Goal: Task Accomplishment & Management: Complete application form

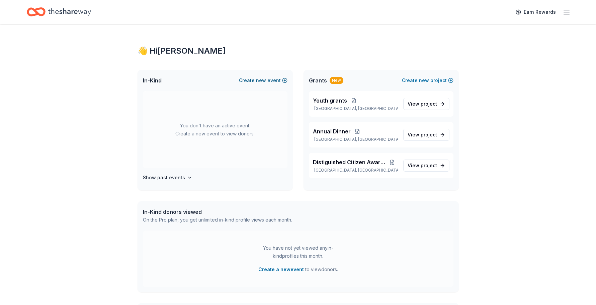
click at [285, 78] on button "Create new event" at bounding box center [263, 80] width 49 height 8
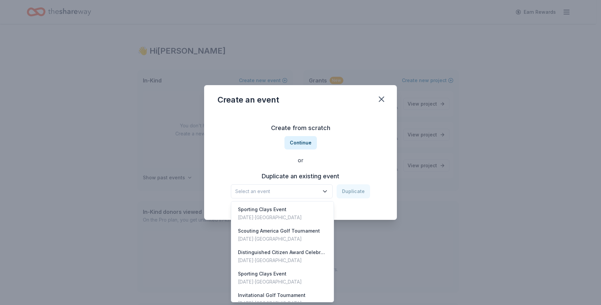
click at [326, 190] on icon "button" at bounding box center [325, 191] width 7 height 7
click at [266, 231] on div "Scouting America Golf Tournament" at bounding box center [279, 231] width 82 height 8
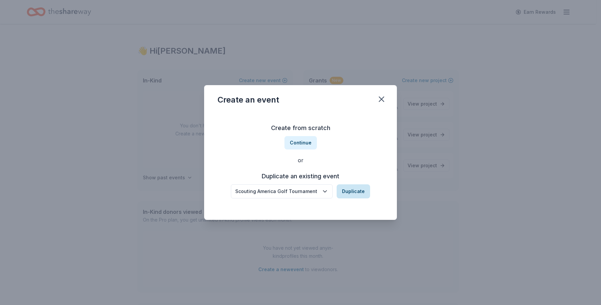
click at [351, 192] on button "Duplicate" at bounding box center [353, 191] width 33 height 14
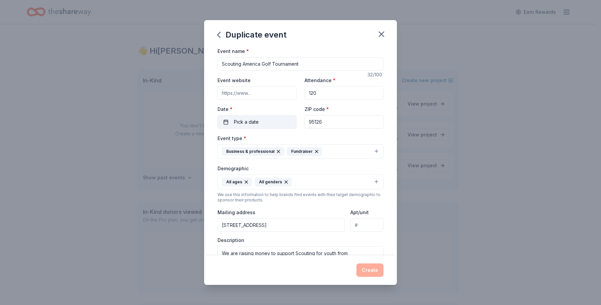
click at [261, 123] on button "Pick a date" at bounding box center [257, 121] width 79 height 13
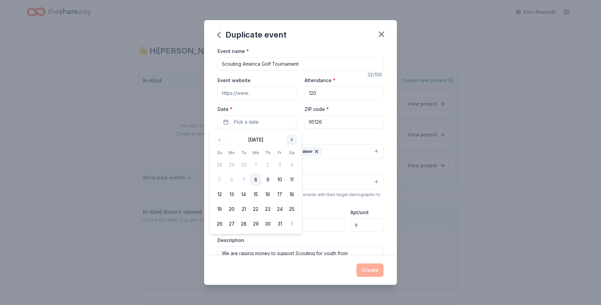
click at [293, 140] on button "Go to next month" at bounding box center [291, 139] width 9 height 9
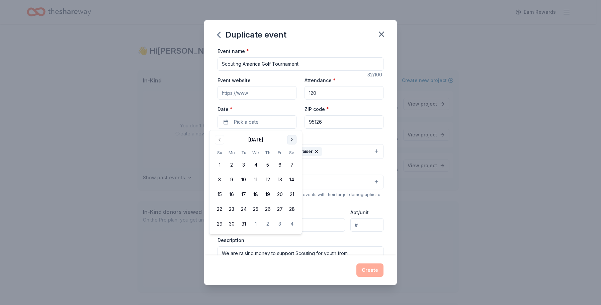
click at [293, 140] on button "Go to next month" at bounding box center [291, 139] width 9 height 9
click at [267, 178] on button "11" at bounding box center [268, 179] width 12 height 12
click at [341, 135] on div "Event type * Business & professional Fundraiser" at bounding box center [301, 146] width 166 height 25
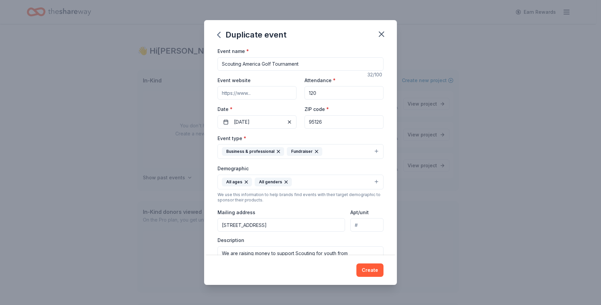
drag, startPoint x: 368, startPoint y: 271, endPoint x: 288, endPoint y: 205, distance: 103.7
click at [303, 232] on div "Duplicate event Event name * Scouting America Golf Tournament 32 /100 Event web…" at bounding box center [300, 152] width 193 height 264
click at [372, 272] on button "Create" at bounding box center [370, 269] width 27 height 13
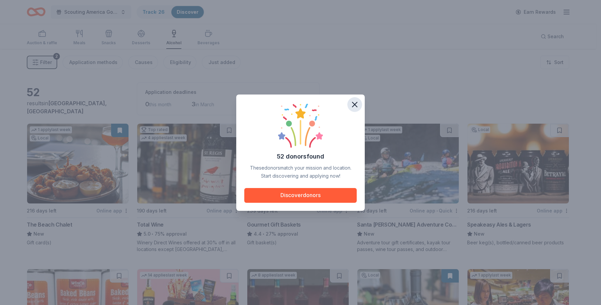
click at [355, 106] on icon "button" at bounding box center [354, 104] width 9 height 9
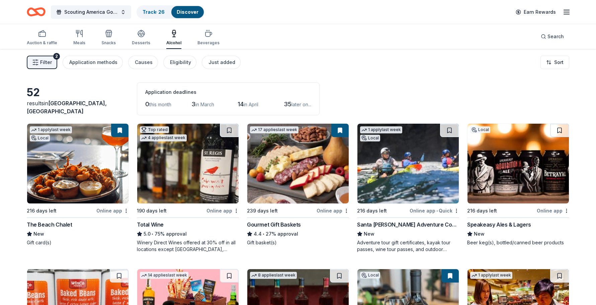
click at [40, 11] on icon "Home" at bounding box center [36, 12] width 19 height 16
click at [565, 11] on icon "button" at bounding box center [567, 12] width 8 height 8
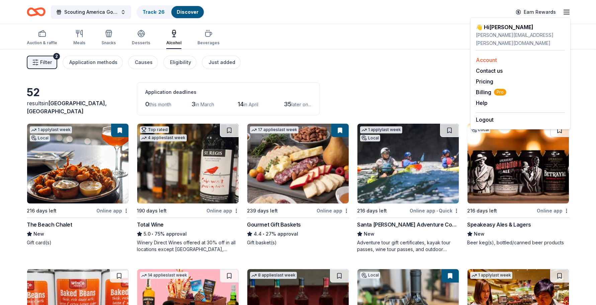
click at [485, 57] on link "Account" at bounding box center [486, 60] width 21 height 7
click at [145, 10] on link "Track · 26" at bounding box center [154, 12] width 22 height 6
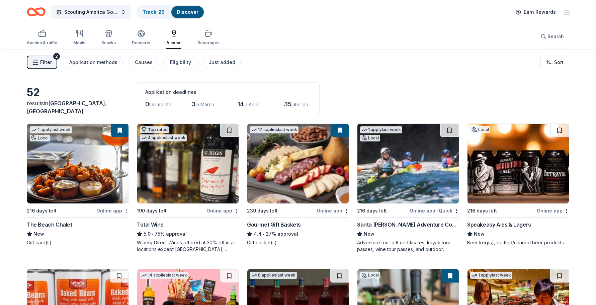
click at [181, 12] on link "Discover" at bounding box center [188, 12] width 22 height 6
click at [38, 14] on icon "Home" at bounding box center [39, 11] width 10 height 7
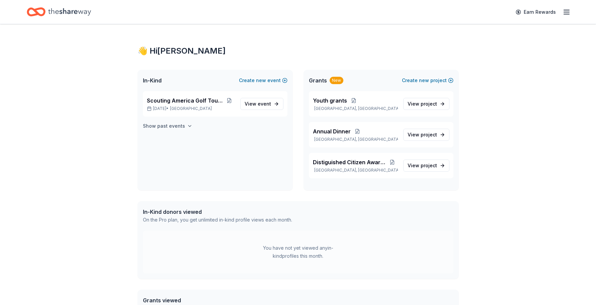
click at [188, 127] on icon "button" at bounding box center [189, 125] width 5 height 5
click at [283, 79] on button "Create new event" at bounding box center [263, 80] width 49 height 8
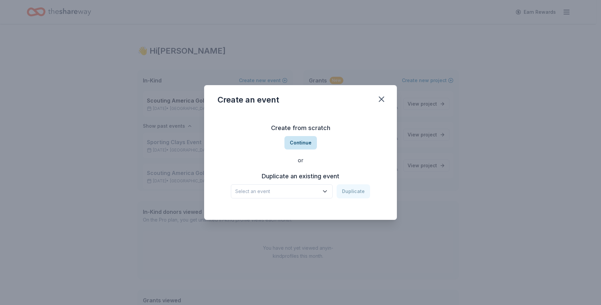
click at [299, 143] on button "Continue" at bounding box center [301, 142] width 32 height 13
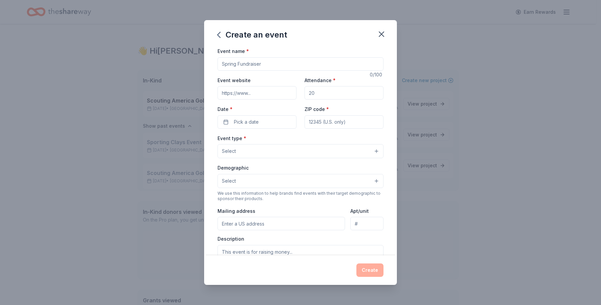
click at [266, 63] on input "Event name *" at bounding box center [301, 63] width 166 height 13
drag, startPoint x: 266, startPoint y: 63, endPoint x: 207, endPoint y: 65, distance: 59.0
click at [207, 65] on div "Event name * 0 /100 Event website Attendance * Date * Pick a date ZIP code * Ev…" at bounding box center [300, 151] width 193 height 208
click at [272, 128] on button "Pick a date" at bounding box center [257, 121] width 79 height 13
click at [292, 139] on button "Go to next month" at bounding box center [291, 139] width 9 height 9
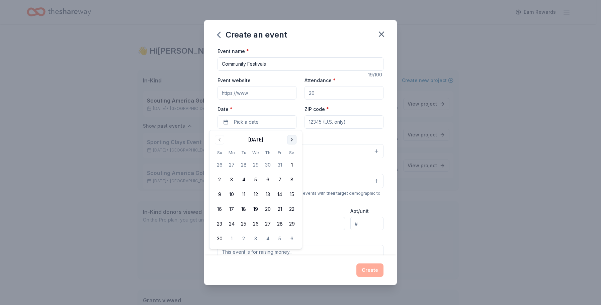
click at [292, 139] on button "Go to next month" at bounding box center [291, 139] width 9 height 9
click at [292, 208] on button "28" at bounding box center [292, 209] width 12 height 12
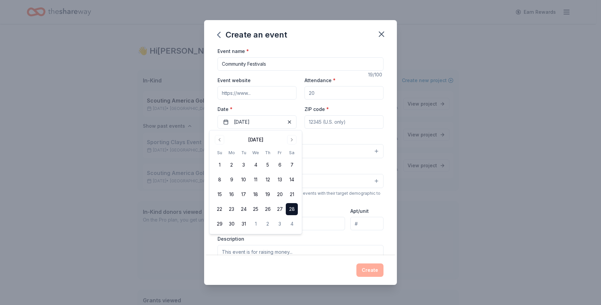
click at [271, 64] on input "Community Festivals" at bounding box center [301, 63] width 166 height 13
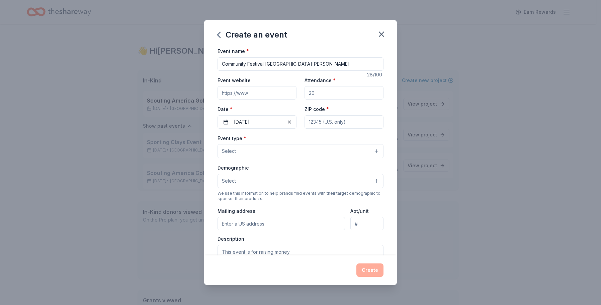
type input "Community Festival [GEOGRAPHIC_DATA][PERSON_NAME]"
click at [371, 150] on button "Select" at bounding box center [301, 151] width 166 height 14
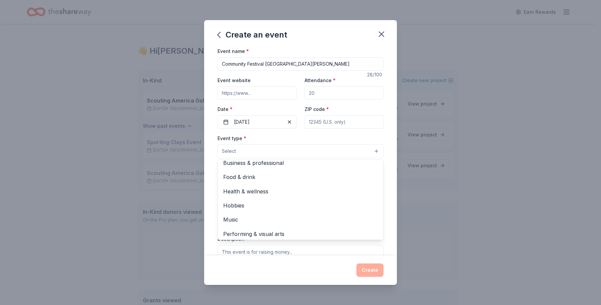
scroll to position [22, 0]
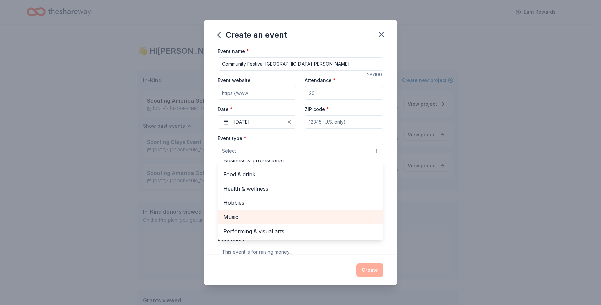
click at [239, 217] on span "Music" at bounding box center [300, 216] width 155 height 9
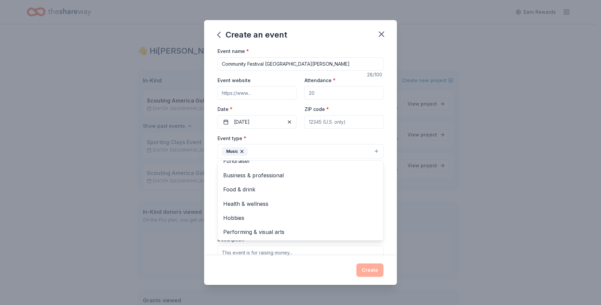
click at [385, 193] on div "Event name * Community Festival [GEOGRAPHIC_DATA][PERSON_NAME] 28 /100 Event we…" at bounding box center [300, 151] width 193 height 208
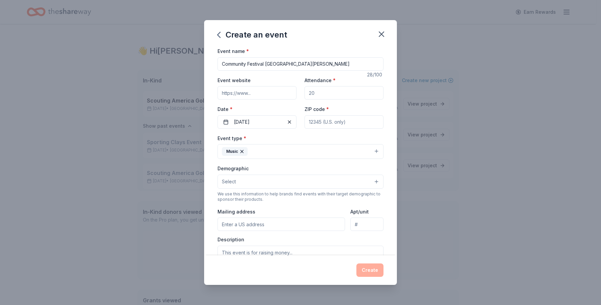
click at [371, 150] on button "Music" at bounding box center [301, 151] width 166 height 15
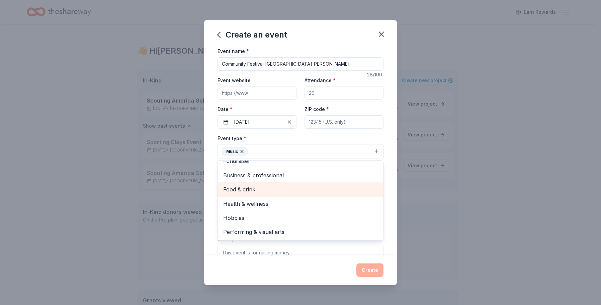
click at [241, 189] on span "Food & drink" at bounding box center [300, 189] width 155 height 9
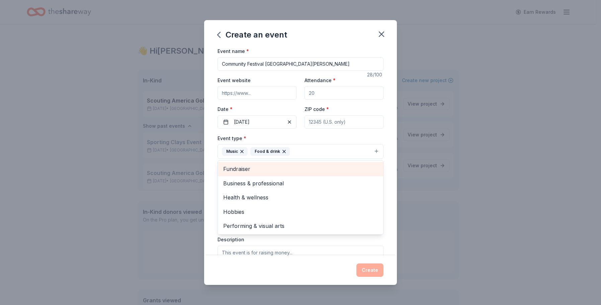
click at [254, 168] on span "Fundraiser" at bounding box center [300, 168] width 155 height 9
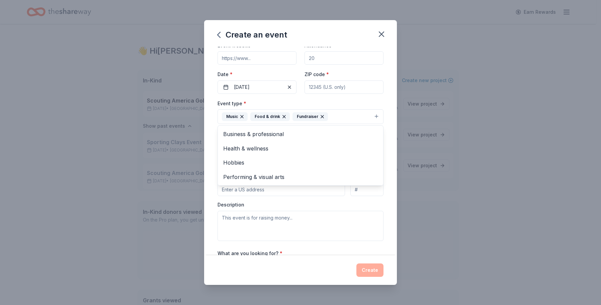
scroll to position [44, 0]
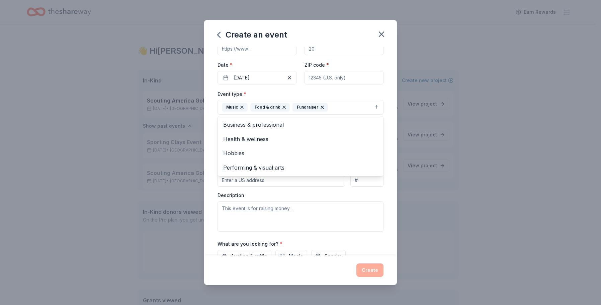
click at [382, 203] on div "Event name * Community Festival [GEOGRAPHIC_DATA][PERSON_NAME] 28 /100 Event we…" at bounding box center [300, 151] width 193 height 208
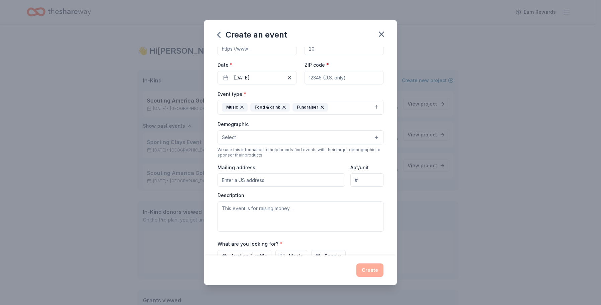
click at [243, 137] on button "Select" at bounding box center [301, 137] width 166 height 14
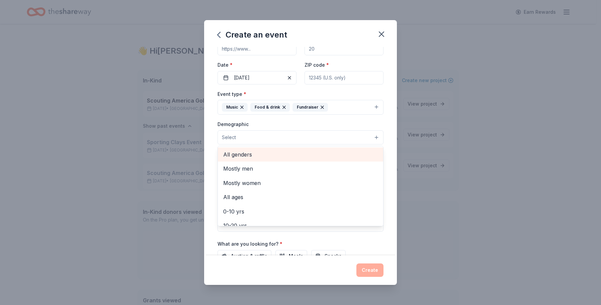
click at [249, 154] on span "All genders" at bounding box center [300, 154] width 155 height 9
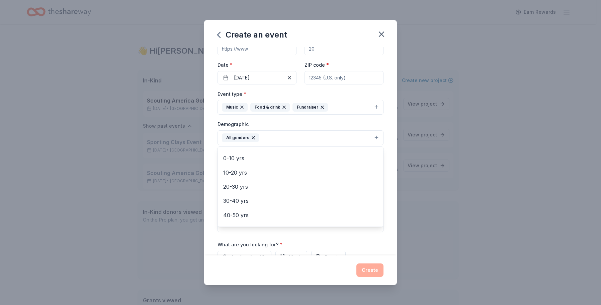
scroll to position [43, 0]
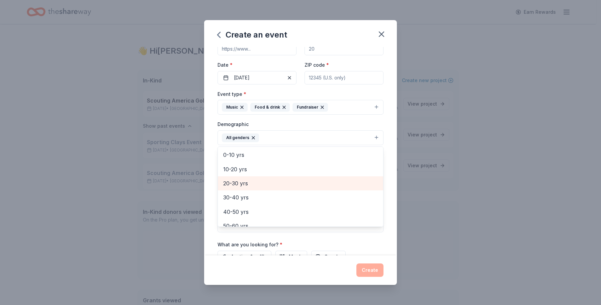
click at [238, 184] on span "20-30 yrs" at bounding box center [300, 183] width 155 height 9
click at [242, 183] on span "30-40 yrs" at bounding box center [300, 183] width 155 height 9
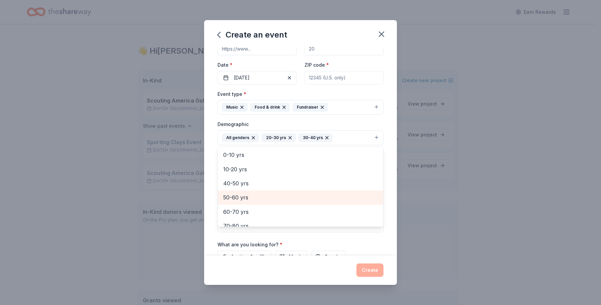
click at [242, 198] on span "50-60 yrs" at bounding box center [300, 197] width 155 height 9
click at [243, 202] on span "60-70 yrs" at bounding box center [300, 197] width 155 height 9
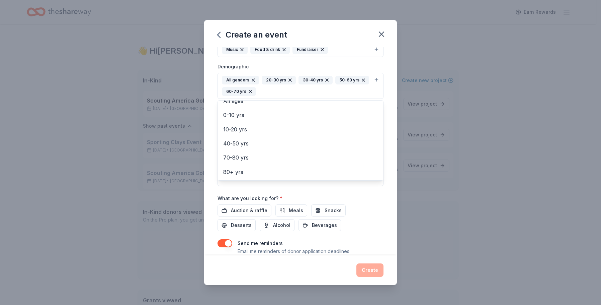
scroll to position [125, 0]
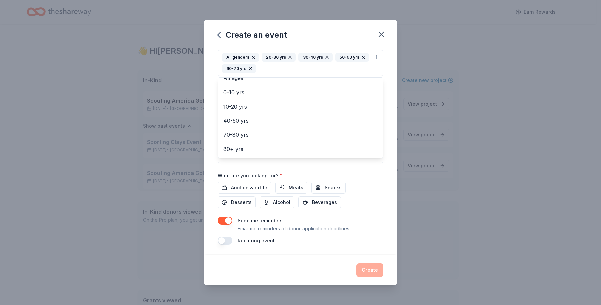
click at [247, 189] on div "Event name * Community Festival [GEOGRAPHIC_DATA][PERSON_NAME] 28 /100 Event we…" at bounding box center [301, 83] width 166 height 322
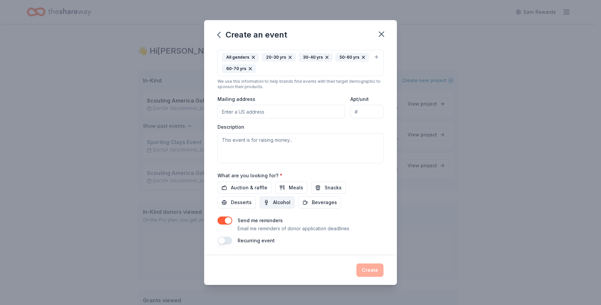
click at [273, 200] on span "Alcohol" at bounding box center [281, 202] width 17 height 8
click at [319, 204] on span "Beverages" at bounding box center [324, 202] width 25 height 8
click at [235, 187] on span "Auction & raffle" at bounding box center [249, 187] width 36 height 8
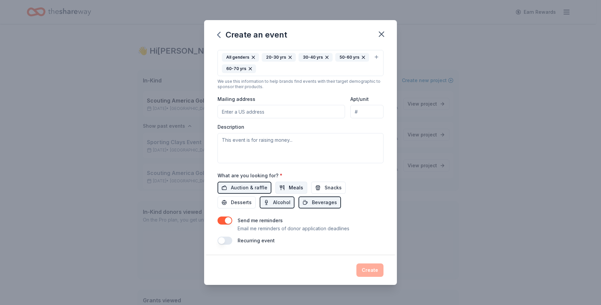
click at [290, 189] on span "Meals" at bounding box center [296, 187] width 14 height 8
click at [314, 190] on button "Snacks" at bounding box center [328, 187] width 34 height 12
click at [228, 203] on button "Desserts" at bounding box center [237, 202] width 38 height 12
click at [258, 115] on input "Mailing address" at bounding box center [282, 111] width 128 height 13
type input "95126"
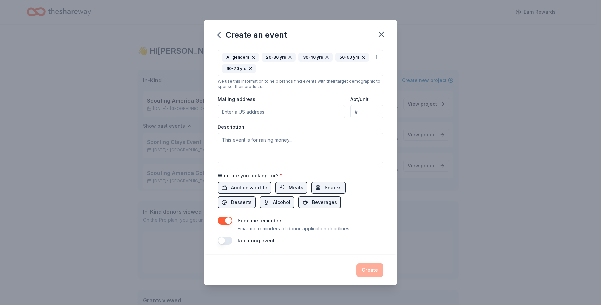
type input "[STREET_ADDRESS]"
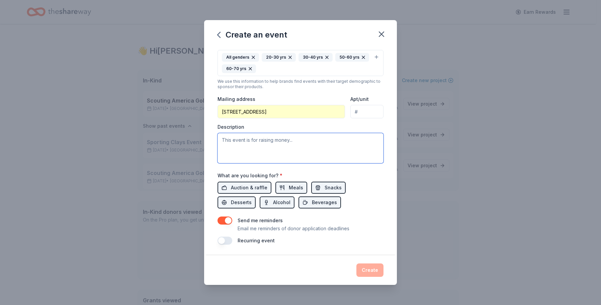
click at [289, 140] on textarea at bounding box center [301, 148] width 166 height 30
click at [298, 138] on textarea "To enrich screen reader interactions, please activate Accessibility in Grammarl…" at bounding box center [301, 148] width 166 height 30
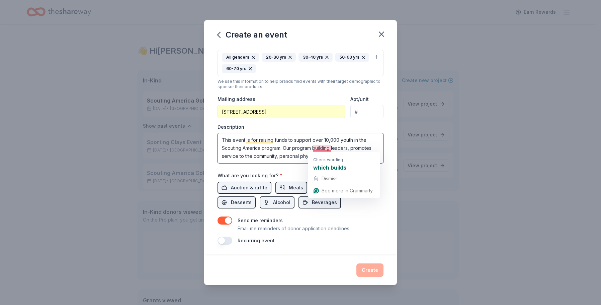
click at [324, 148] on textarea "This event is for raising funds to support over 10,000 youth in the Scouting Am…" at bounding box center [301, 148] width 166 height 30
click at [344, 147] on textarea "This event is for raising funds to support over 10,000 youth in the Scouting Am…" at bounding box center [301, 148] width 166 height 30
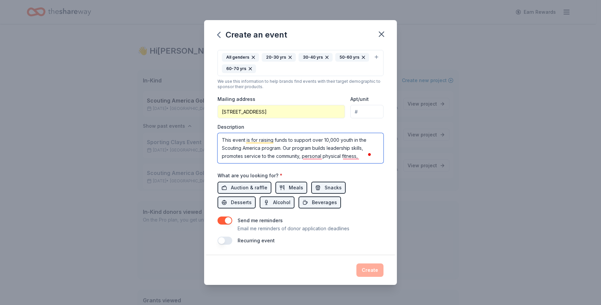
click at [363, 157] on textarea "This event is for raising funds to support over 10,000 youth in the Scouting Am…" at bounding box center [301, 148] width 166 height 30
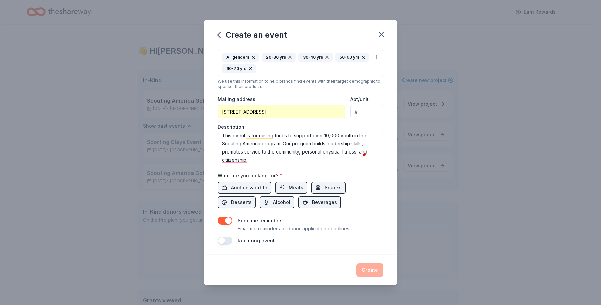
click at [230, 168] on div "Event name * Community Festival [GEOGRAPHIC_DATA][PERSON_NAME] 28 /100 Event we…" at bounding box center [301, 83] width 166 height 322
click at [281, 143] on textarea "This event is for raising funds to support over 10,000 youth in the Scouting Am…" at bounding box center [301, 148] width 166 height 30
click at [340, 144] on textarea "This event is for raising funds to support over 10,000 youth in the Scouting Am…" at bounding box center [301, 148] width 166 height 30
drag, startPoint x: 340, startPoint y: 144, endPoint x: 333, endPoint y: 145, distance: 6.7
click at [333, 145] on textarea "This event is for raising funds to support over 10,000 youth in the Scouting Am…" at bounding box center [301, 148] width 166 height 30
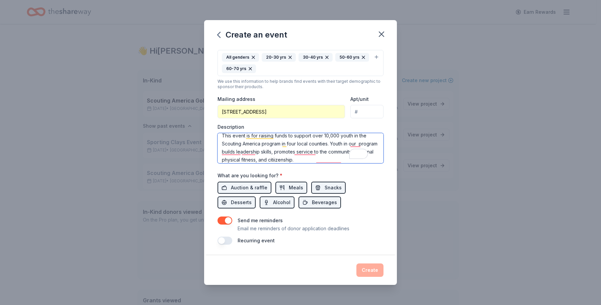
click at [249, 161] on textarea "This event is for raising funds to support over 10,000 youth in the Scouting Am…" at bounding box center [301, 148] width 166 height 30
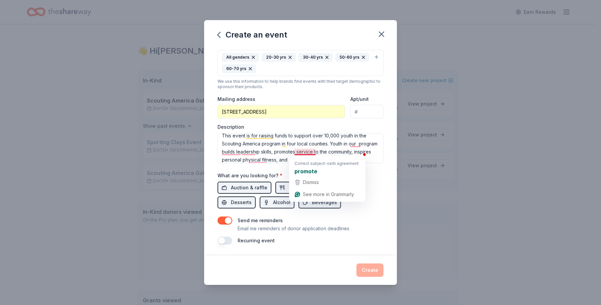
click at [382, 172] on div "Event name * Community Festival [GEOGRAPHIC_DATA][PERSON_NAME] 28 /100 Event we…" at bounding box center [300, 151] width 193 height 208
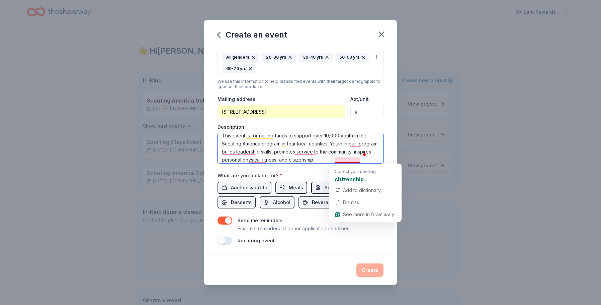
click at [341, 161] on textarea "This event is for raising funds to support over 10,000 youth in the Scouting Am…" at bounding box center [301, 148] width 166 height 30
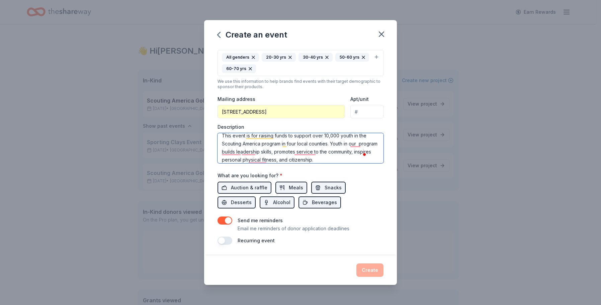
click at [336, 158] on textarea "This event is for raising funds to support over 10,000 youth in the Scouting Am…" at bounding box center [301, 148] width 166 height 30
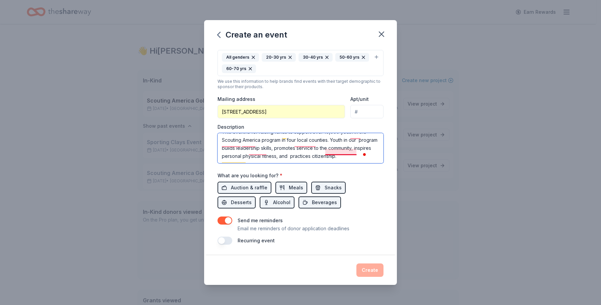
click at [334, 153] on textarea "This event is for raising funds to support over 10,000 youth in the Scouting Am…" at bounding box center [301, 148] width 166 height 30
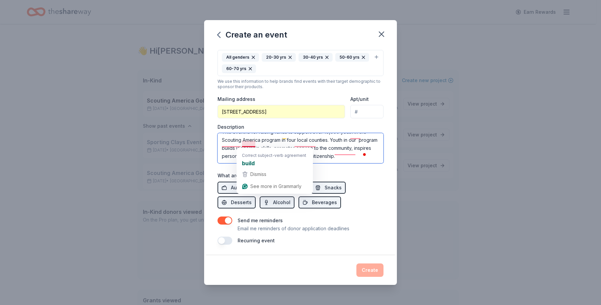
click at [253, 142] on textarea "This event is for raising funds to support over 10,000 youth in the Scouting Am…" at bounding box center [301, 148] width 166 height 30
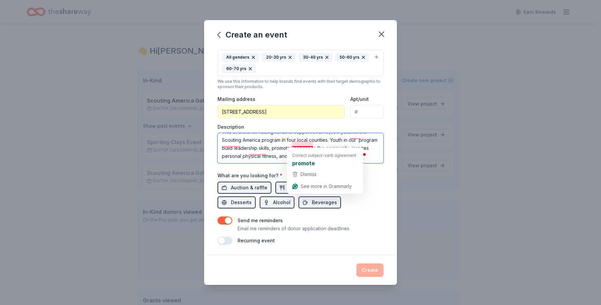
click at [310, 142] on textarea "This event is for raising funds to support over 10,000 youth in the Scouting Am…" at bounding box center [301, 148] width 166 height 30
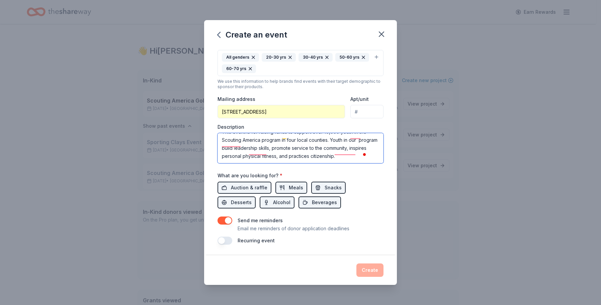
click at [300, 143] on textarea "This event is for raising funds to support over 10,000 youth in the Scouting Am…" at bounding box center [301, 148] width 166 height 30
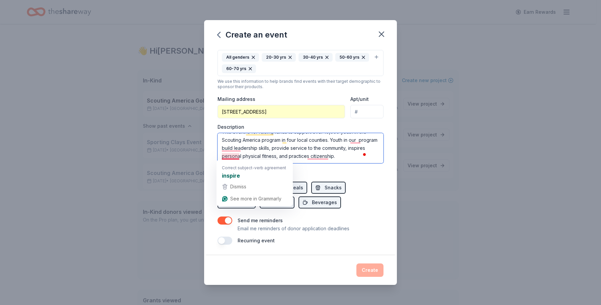
click at [237, 155] on textarea "This event is for raising funds to support over 10,000 youth in the Scouting Am…" at bounding box center [301, 148] width 166 height 30
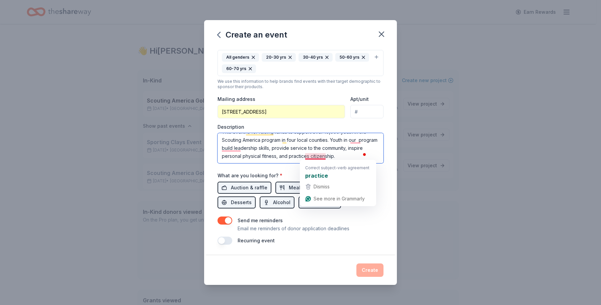
click at [323, 154] on textarea "This event is for raising funds to support over 10,000 youth in the Scouting Am…" at bounding box center [301, 148] width 166 height 30
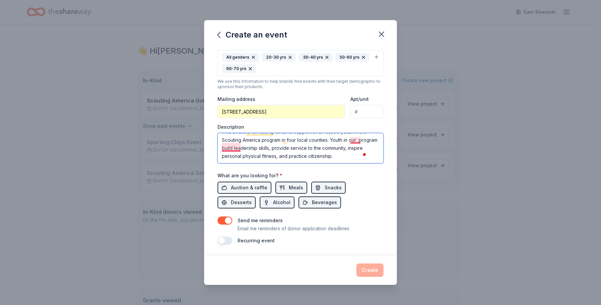
click at [360, 140] on textarea "This event is for raising funds to support over 10,000 youth in the Scouting Am…" at bounding box center [301, 148] width 166 height 30
type textarea "This event is for raising funds to support over 10,000 youth in the Scouting Am…"
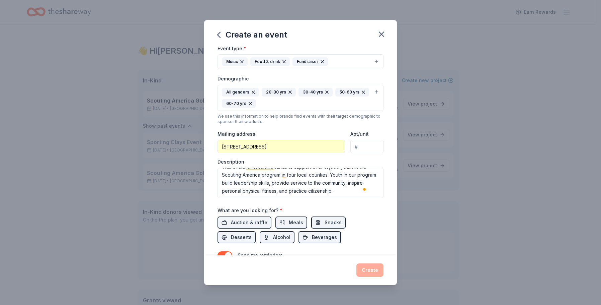
scroll to position [89, 0]
click at [299, 147] on input "[STREET_ADDRESS]" at bounding box center [282, 147] width 128 height 13
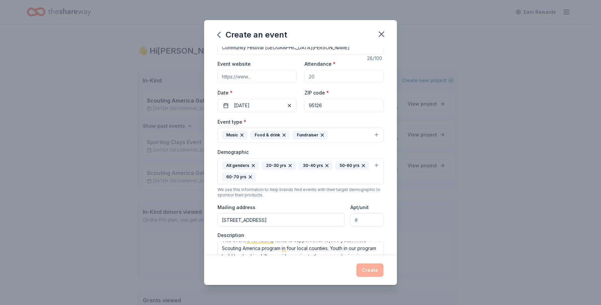
scroll to position [0, 0]
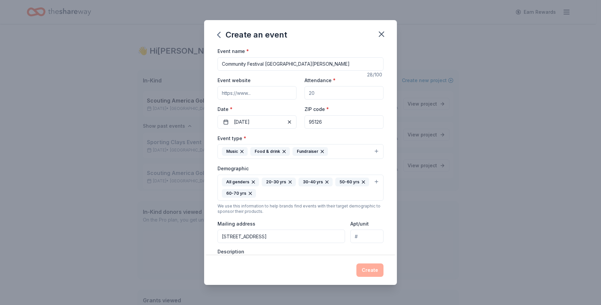
click at [341, 89] on input "Attendance *" at bounding box center [344, 92] width 79 height 13
type input "1000"
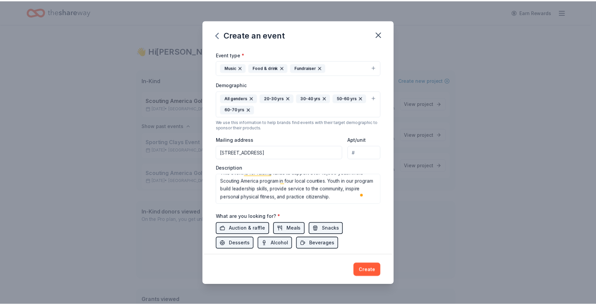
scroll to position [125, 0]
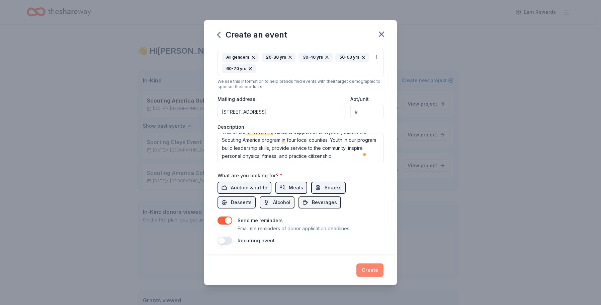
click at [372, 269] on button "Create" at bounding box center [370, 269] width 27 height 13
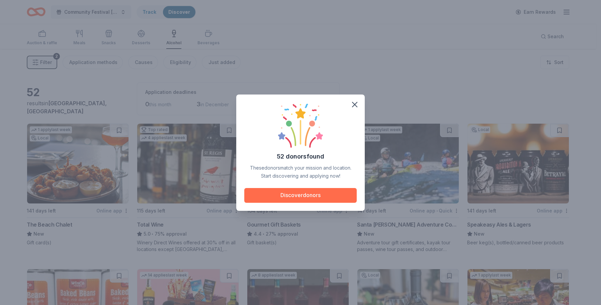
click at [297, 200] on button "Discover donors" at bounding box center [300, 195] width 112 height 15
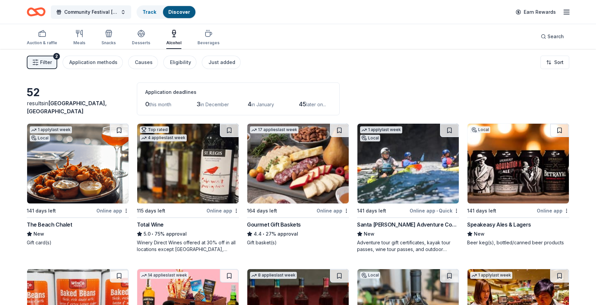
click at [55, 224] on div "The Beach Chalet" at bounding box center [50, 224] width 46 height 8
